Goal: Navigation & Orientation: Find specific page/section

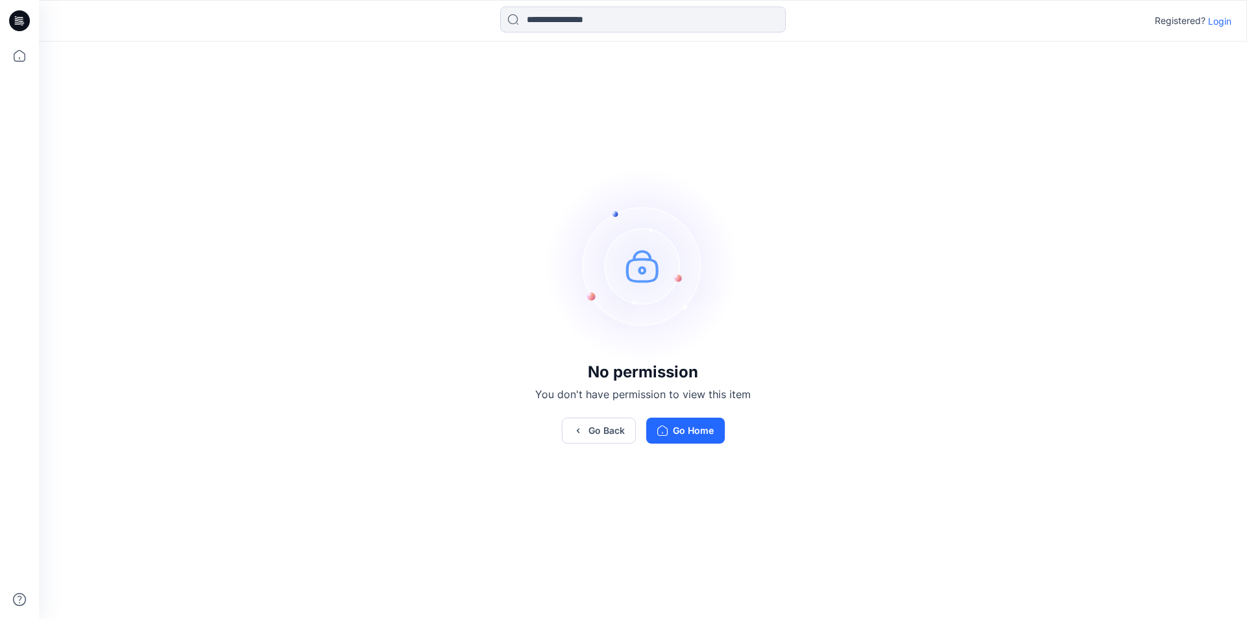
click at [18, 23] on icon at bounding box center [19, 20] width 21 height 21
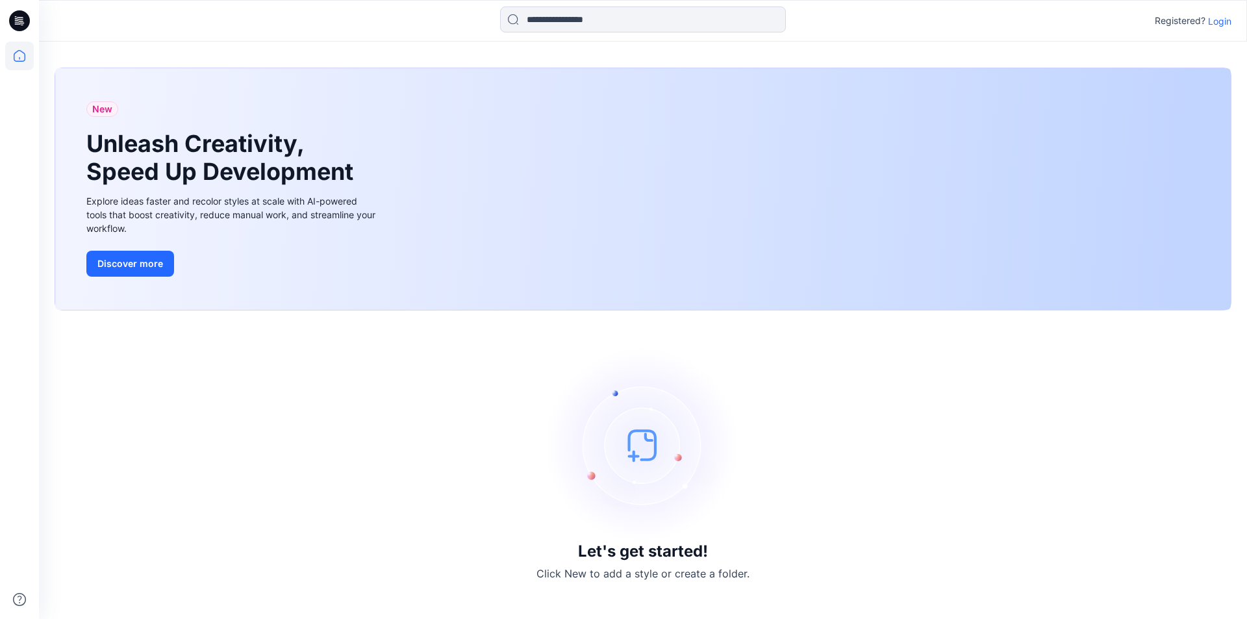
click at [641, 465] on img at bounding box center [643, 445] width 195 height 195
click at [517, 167] on div "New Unleash Creativity, Speed Up Development Explore ideas faster and recolor s…" at bounding box center [643, 189] width 1176 height 242
click at [623, 27] on input at bounding box center [643, 19] width 286 height 26
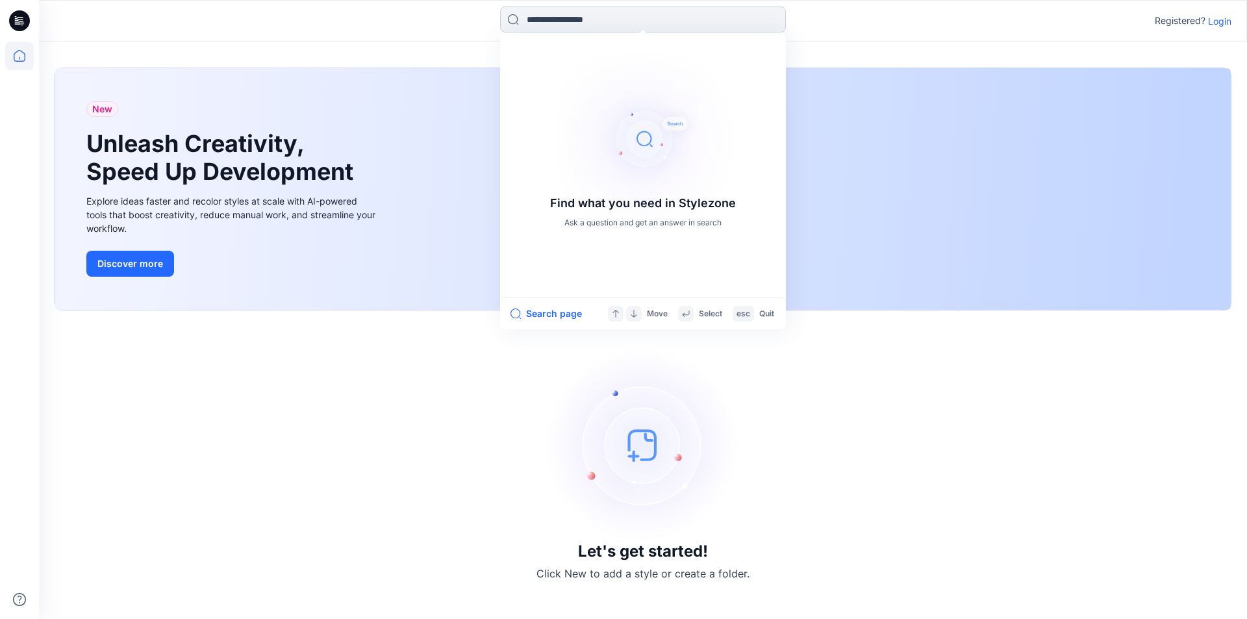
click at [623, 27] on input at bounding box center [643, 19] width 286 height 26
click at [454, 116] on div "New Unleash Creativity, Speed Up Development Explore ideas faster and recolor s…" at bounding box center [643, 189] width 1176 height 242
